Goal: Information Seeking & Learning: Learn about a topic

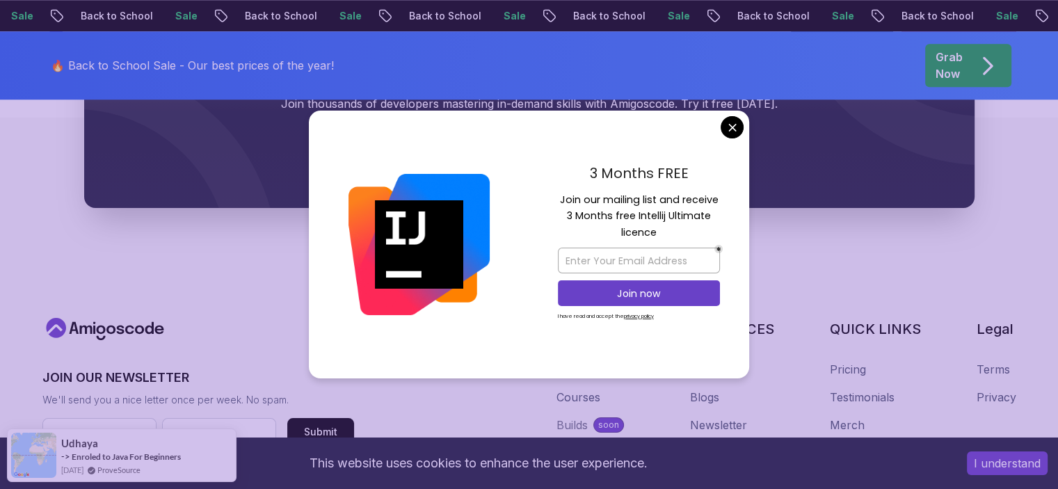
scroll to position [1495, 0]
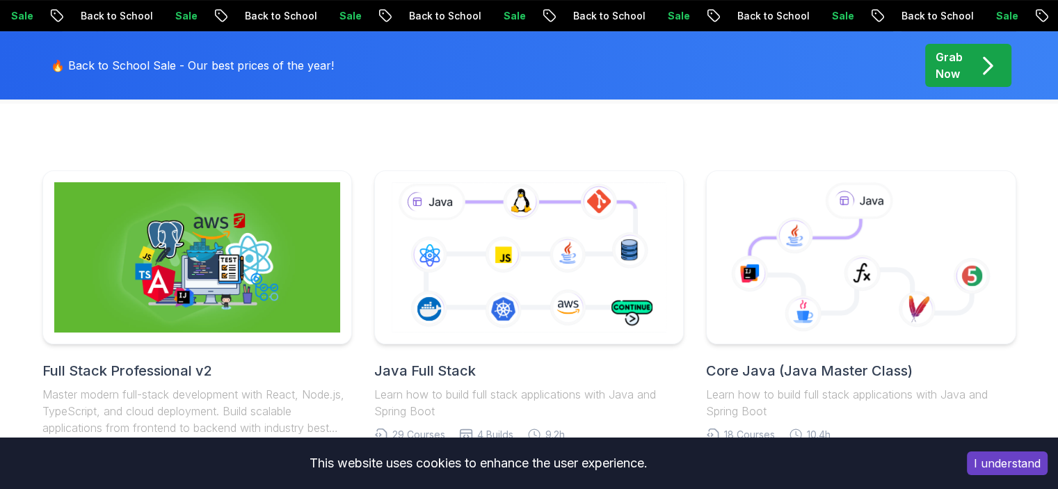
scroll to position [0, 0]
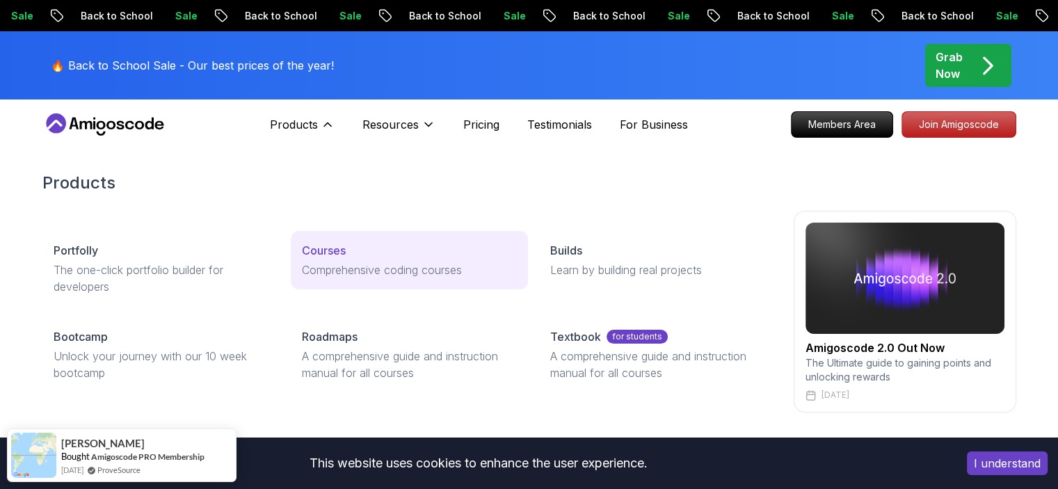
click at [322, 252] on p "Courses" at bounding box center [324, 250] width 44 height 17
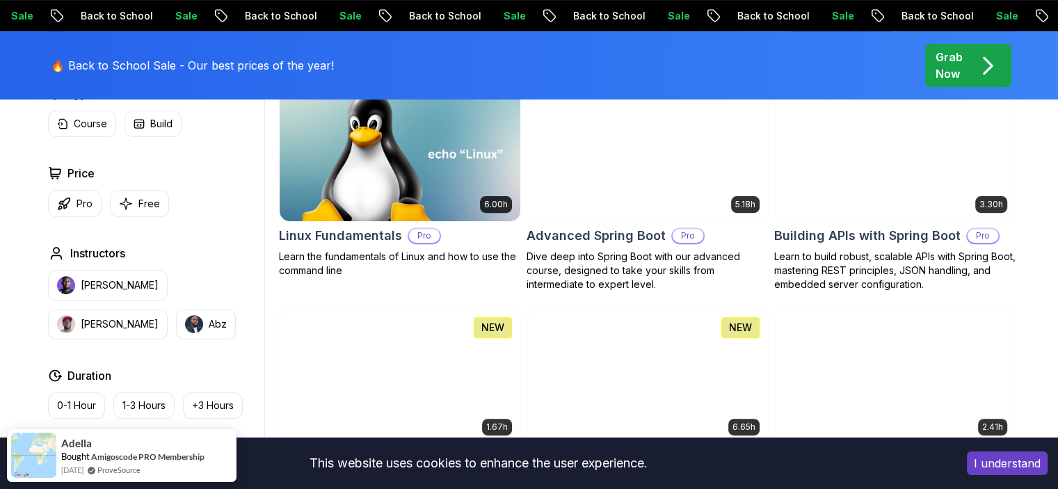
scroll to position [452, 0]
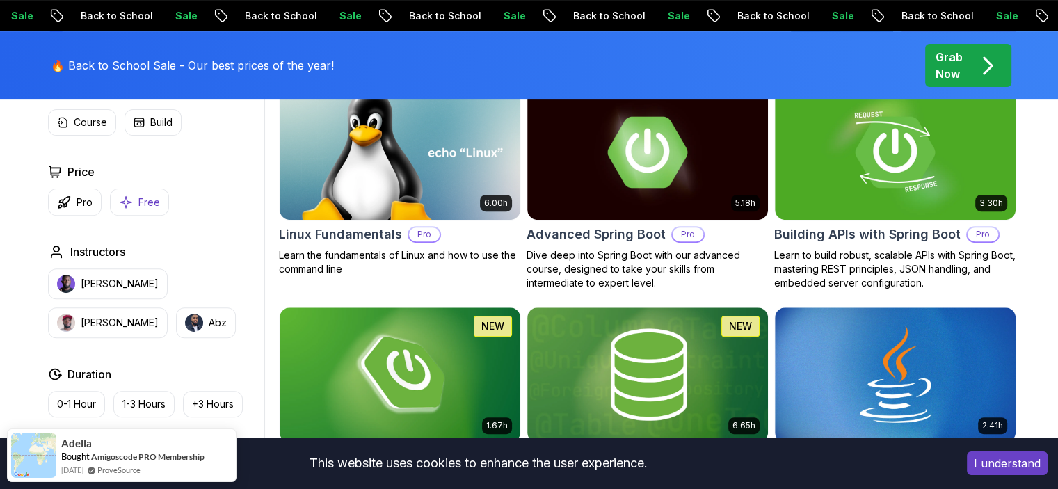
click at [138, 204] on p "Free" at bounding box center [149, 203] width 22 height 14
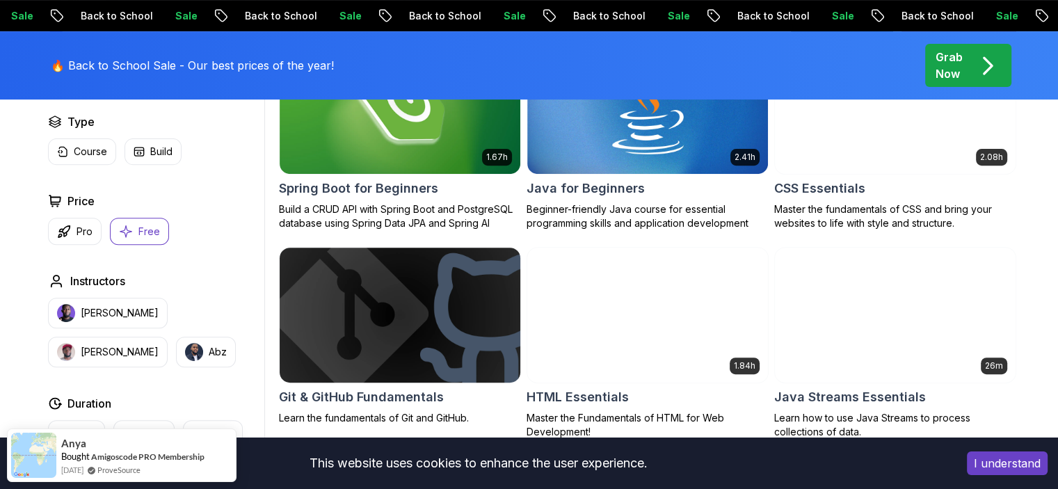
scroll to position [490, 0]
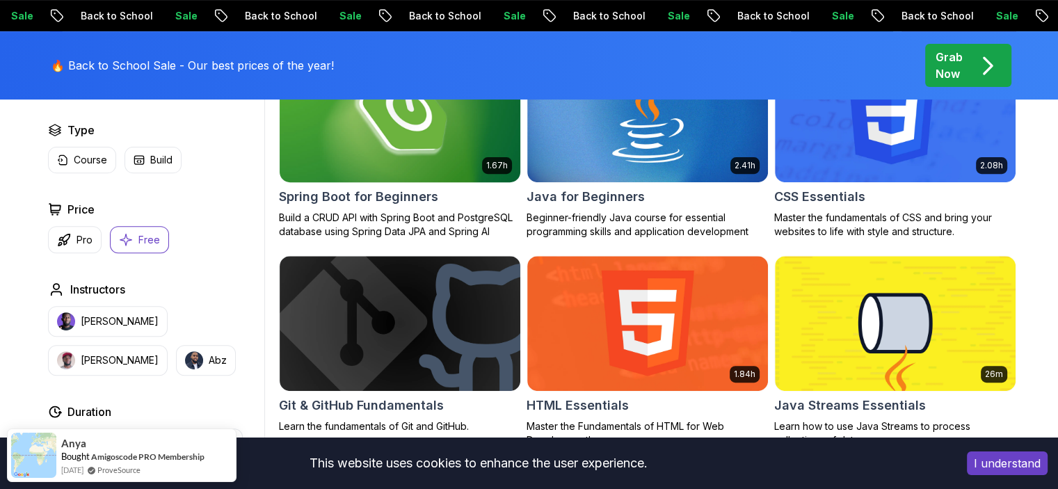
click at [384, 128] on img at bounding box center [399, 114] width 253 height 141
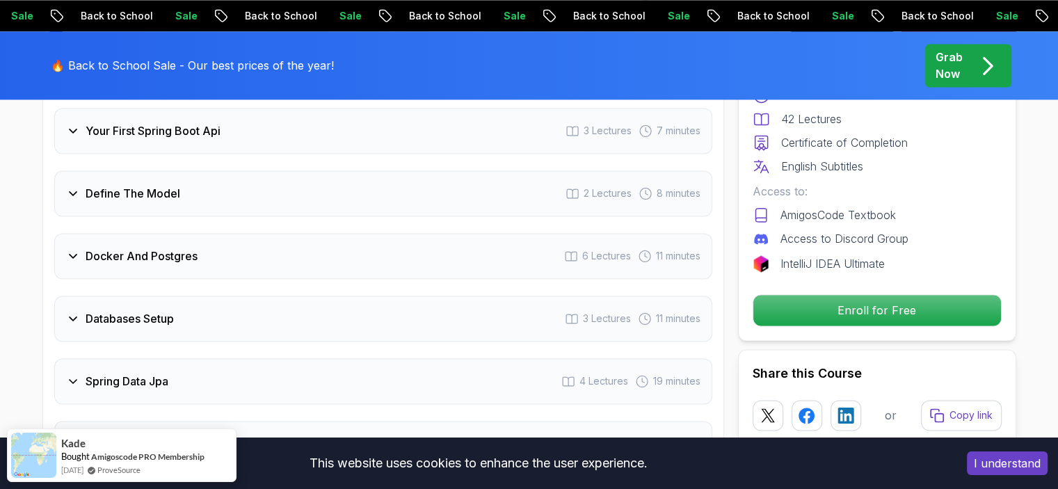
scroll to position [2088, 0]
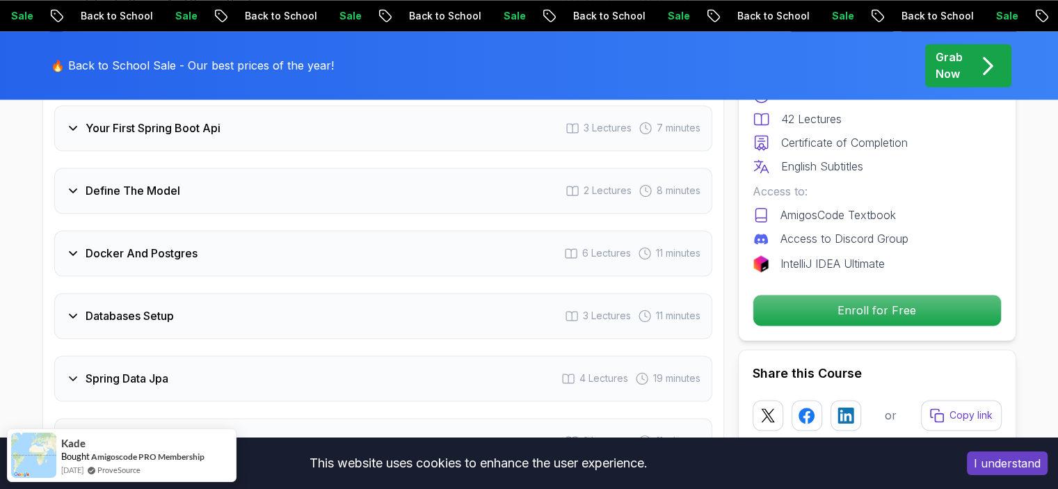
click at [84, 246] on div "Docker And Postgres 6 Lectures 11 minutes" at bounding box center [383, 253] width 658 height 46
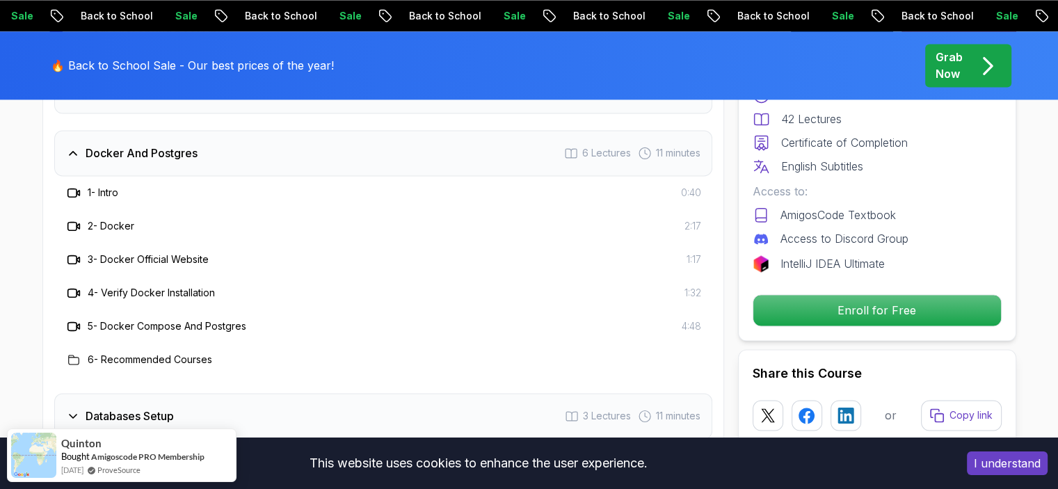
scroll to position [2122, 0]
click at [184, 318] on h3 "5 - Docker Compose And Postgres" at bounding box center [167, 325] width 159 height 14
click at [70, 318] on icon at bounding box center [74, 325] width 14 height 14
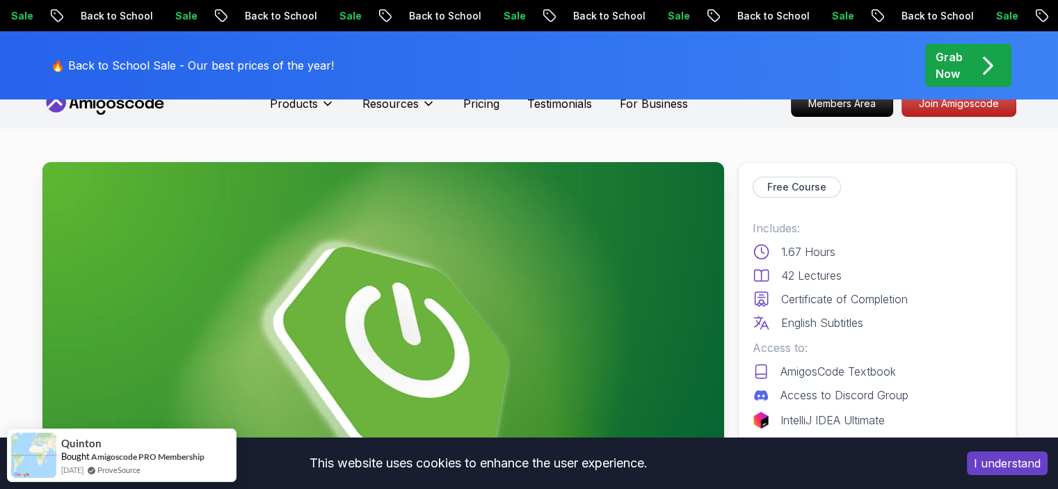
scroll to position [0, 0]
